Goal: Navigation & Orientation: Find specific page/section

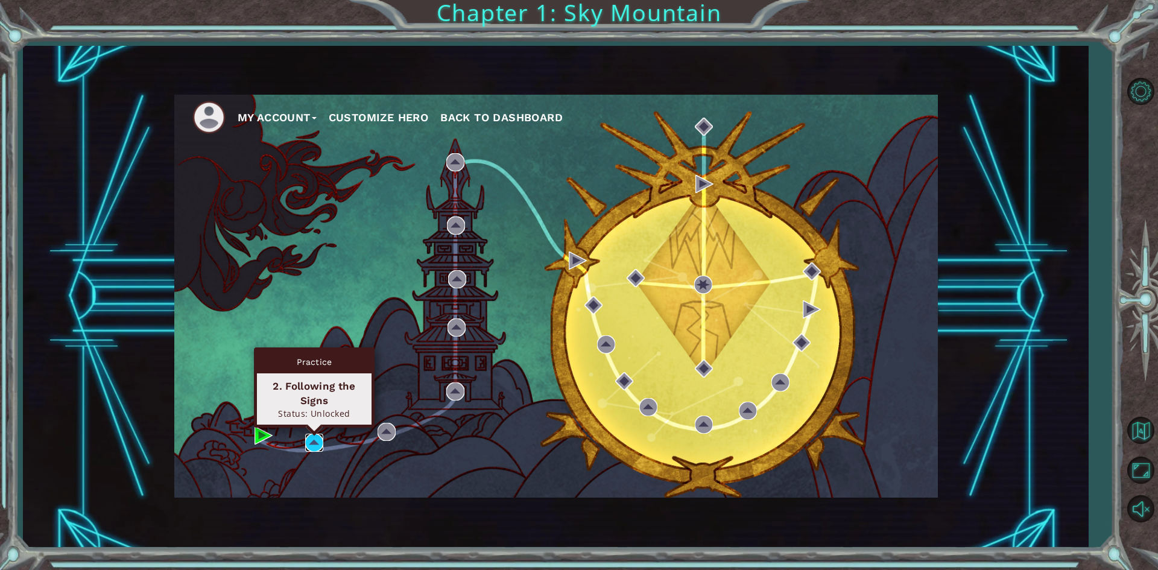
click at [319, 440] on img at bounding box center [314, 443] width 18 height 18
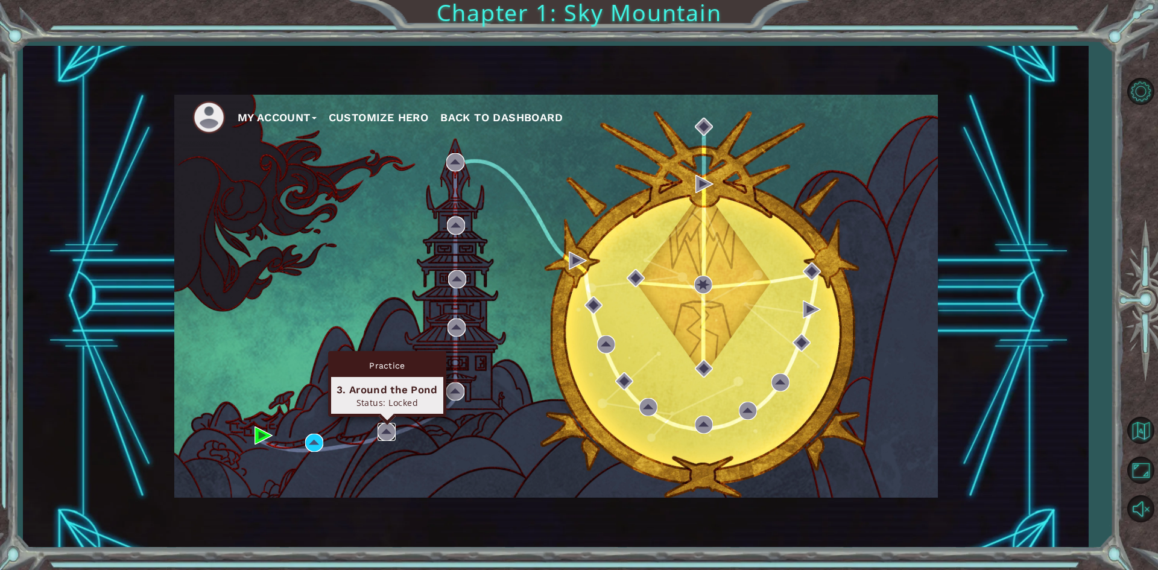
click at [384, 436] on img at bounding box center [387, 432] width 18 height 18
click at [537, 111] on span "Back to Dashboard" at bounding box center [501, 117] width 122 height 13
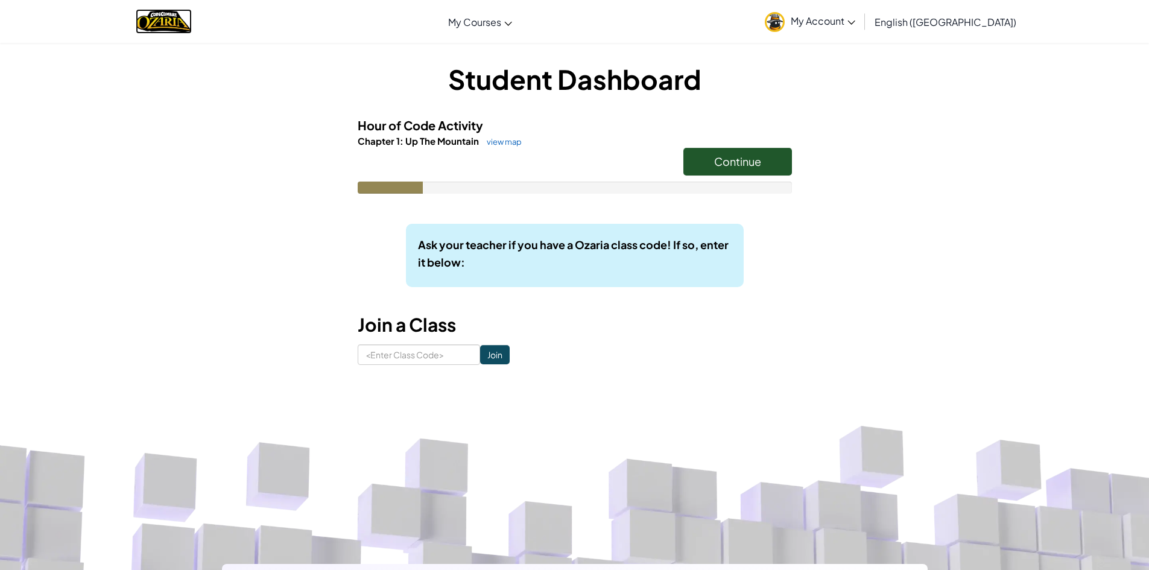
click at [177, 22] on img "Home" at bounding box center [164, 21] width 56 height 25
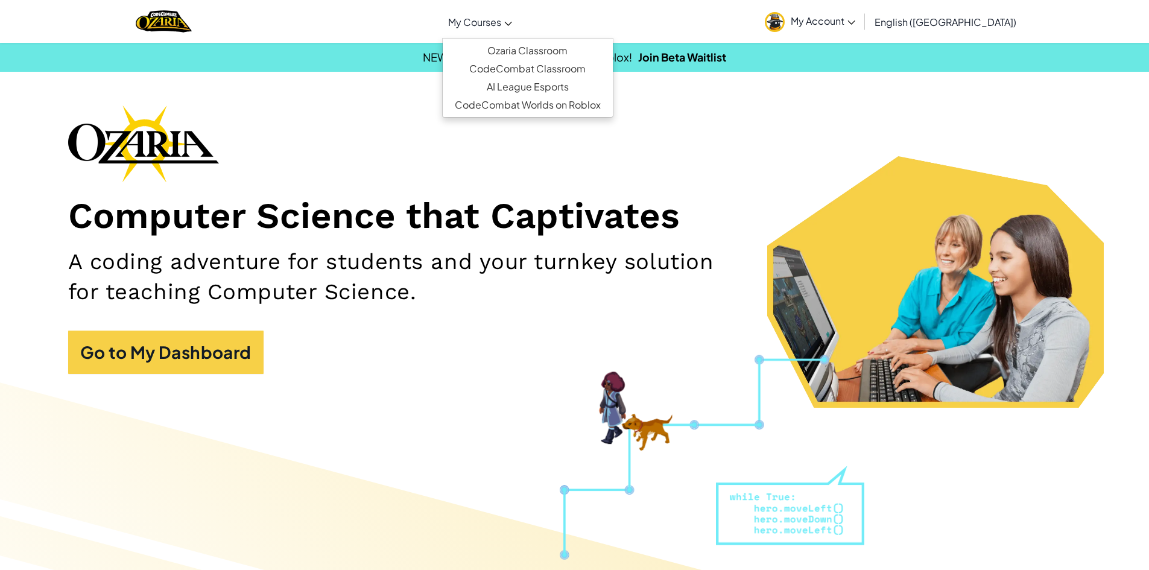
click at [501, 28] on span "My Courses" at bounding box center [474, 22] width 53 height 13
click at [561, 58] on link "Ozaria Classroom" at bounding box center [528, 51] width 170 height 18
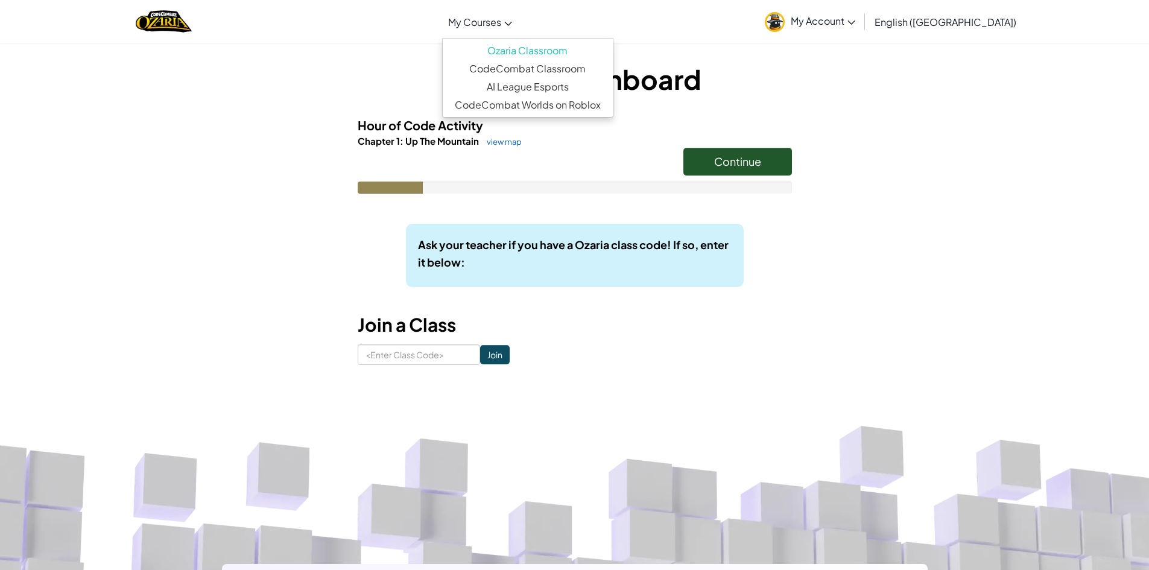
click at [518, 34] on link "My Courses" at bounding box center [480, 21] width 76 height 33
click at [545, 75] on link "CodeCombat Classroom" at bounding box center [528, 69] width 170 height 18
